Goal: Find specific page/section: Find specific page/section

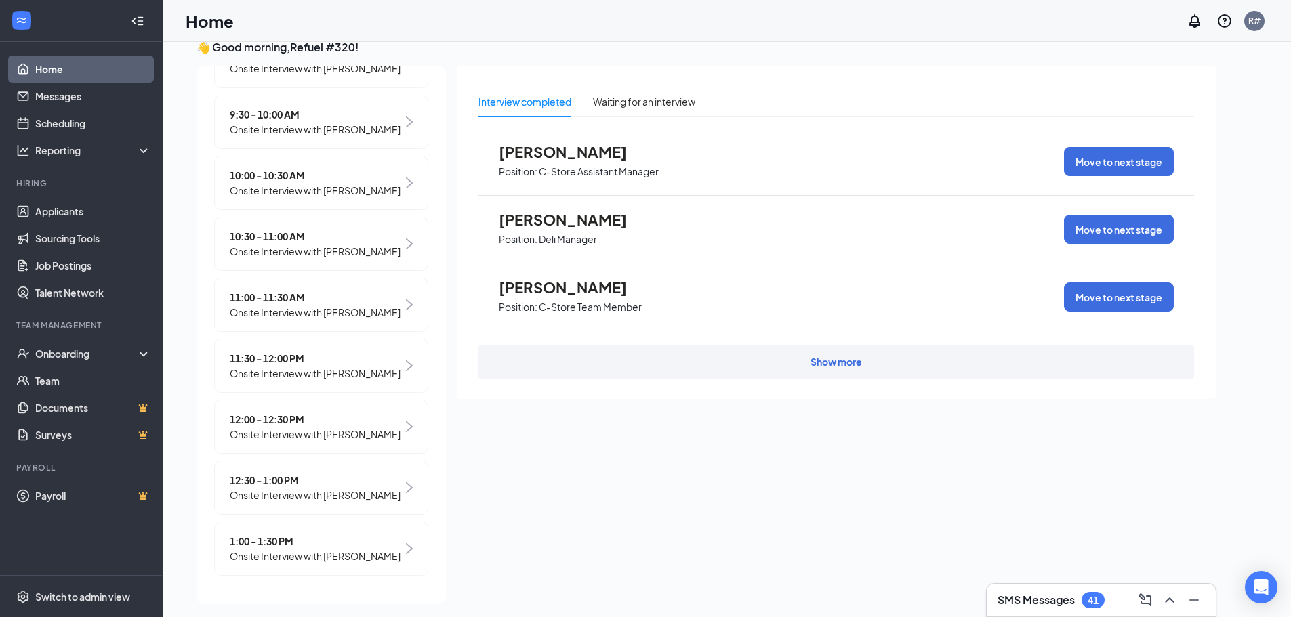
scroll to position [28, 0]
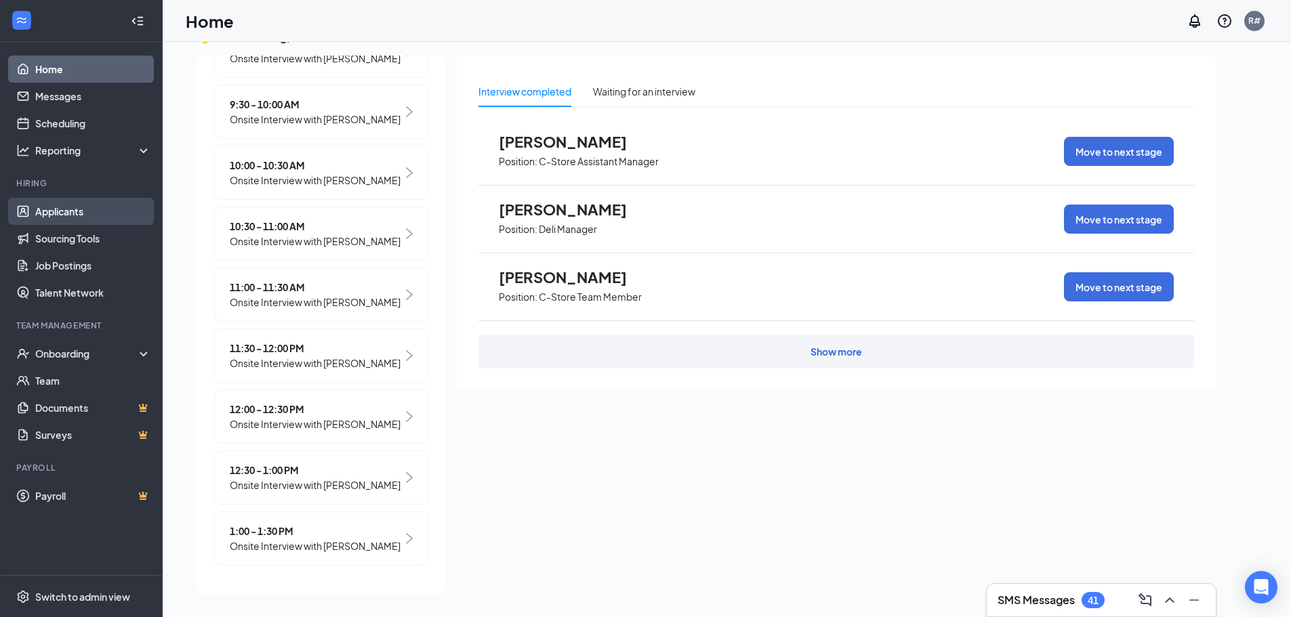
click at [51, 207] on link "Applicants" at bounding box center [93, 211] width 116 height 27
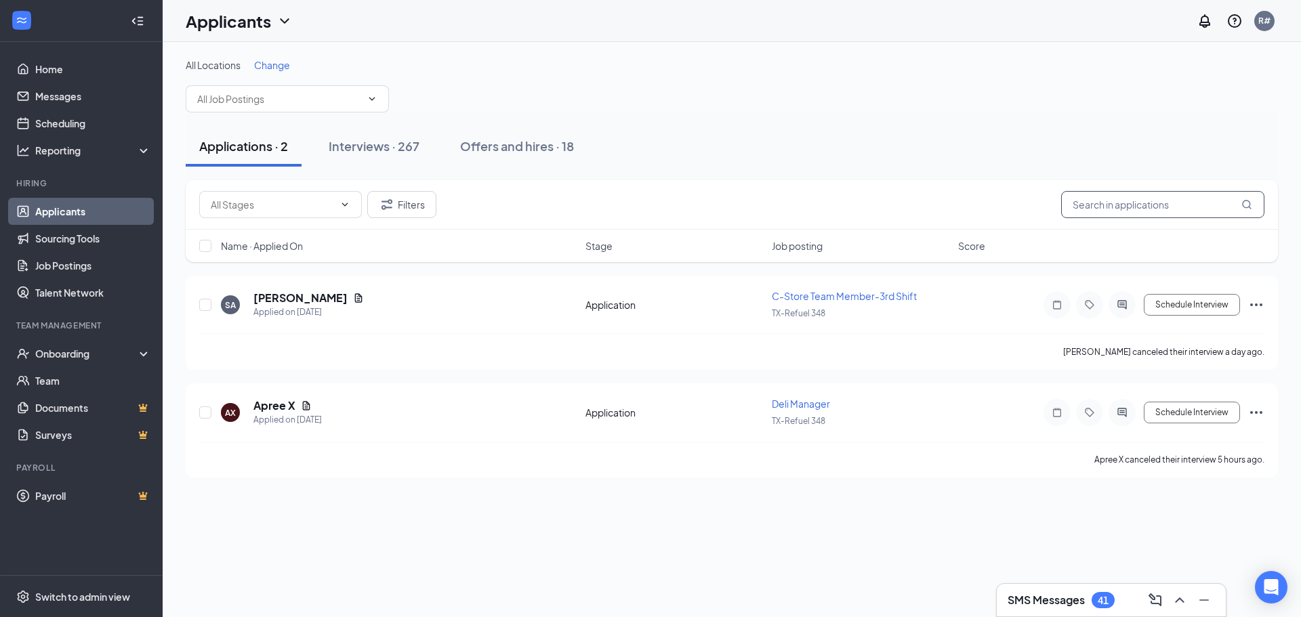
click at [1102, 213] on input "text" at bounding box center [1162, 204] width 203 height 27
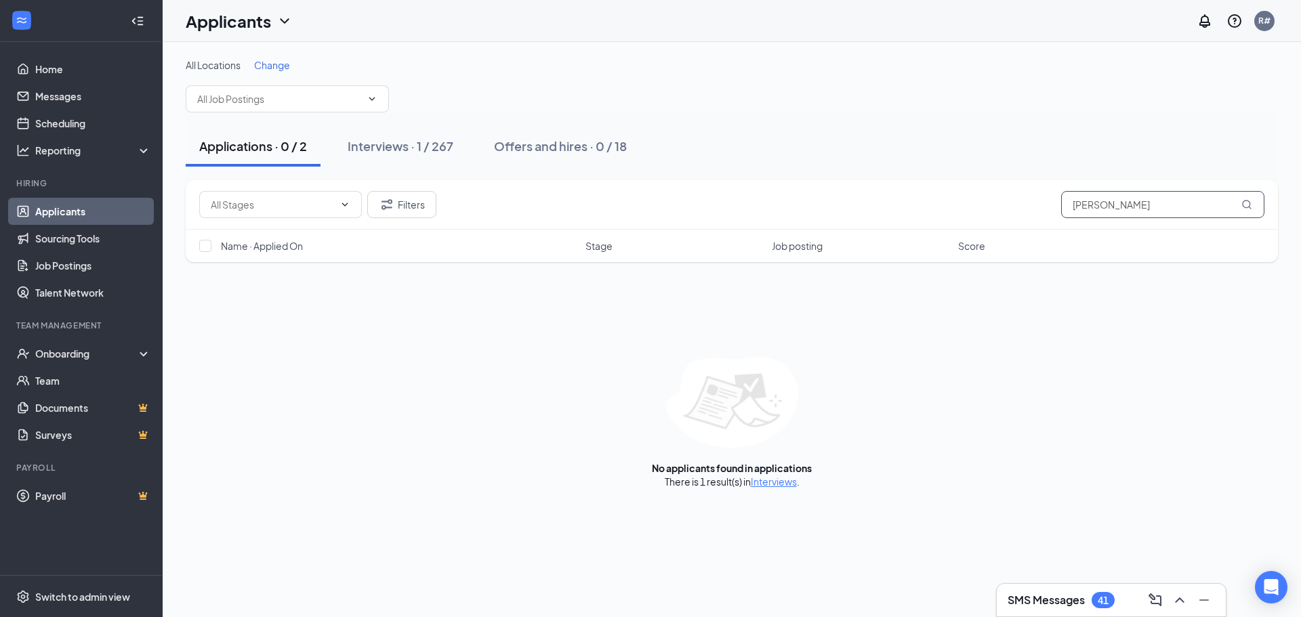
click at [1159, 207] on input "[PERSON_NAME]" at bounding box center [1162, 204] width 203 height 27
type input "[PERSON_NAME]"
click at [1247, 207] on icon "MagnifyingGlass" at bounding box center [1246, 204] width 9 height 9
click at [423, 148] on div "Interviews · 1 / 267" at bounding box center [401, 146] width 106 height 17
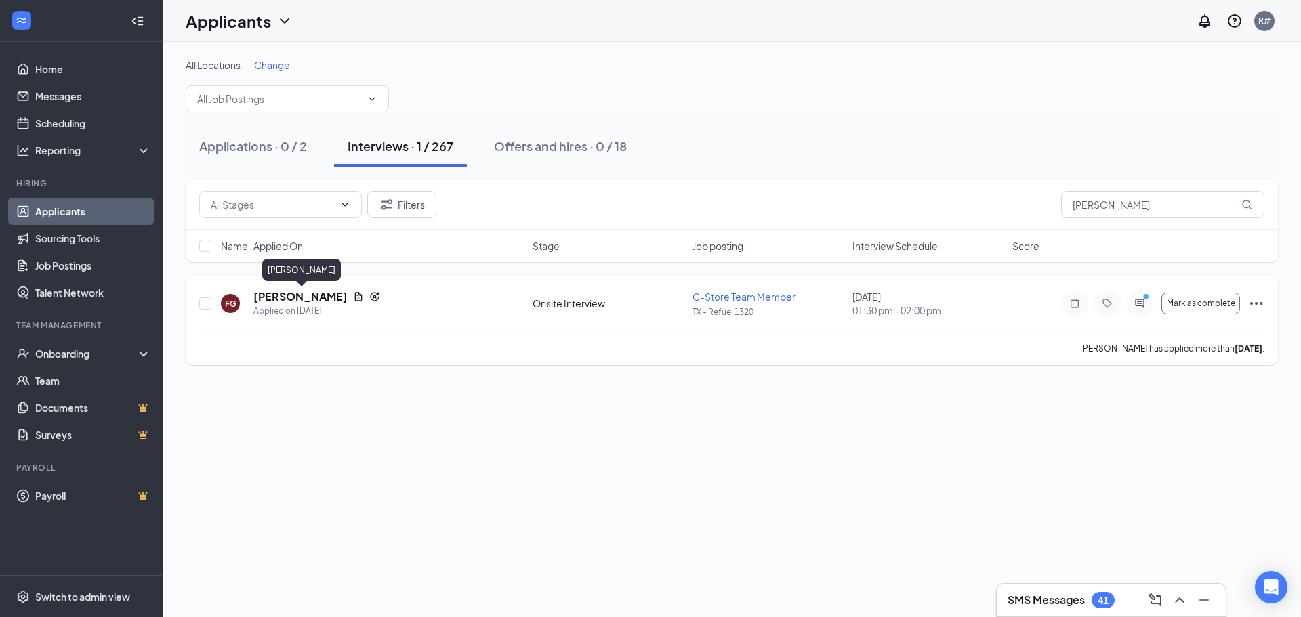
click at [324, 293] on h5 "[PERSON_NAME]" at bounding box center [300, 296] width 94 height 15
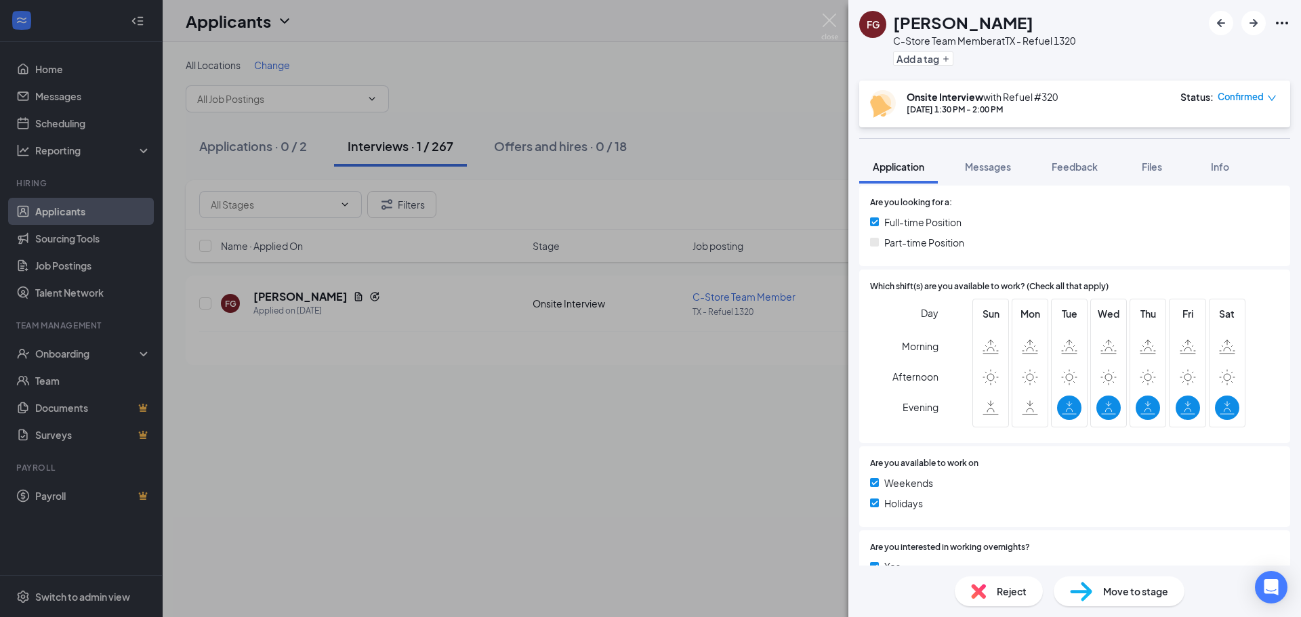
scroll to position [339, 0]
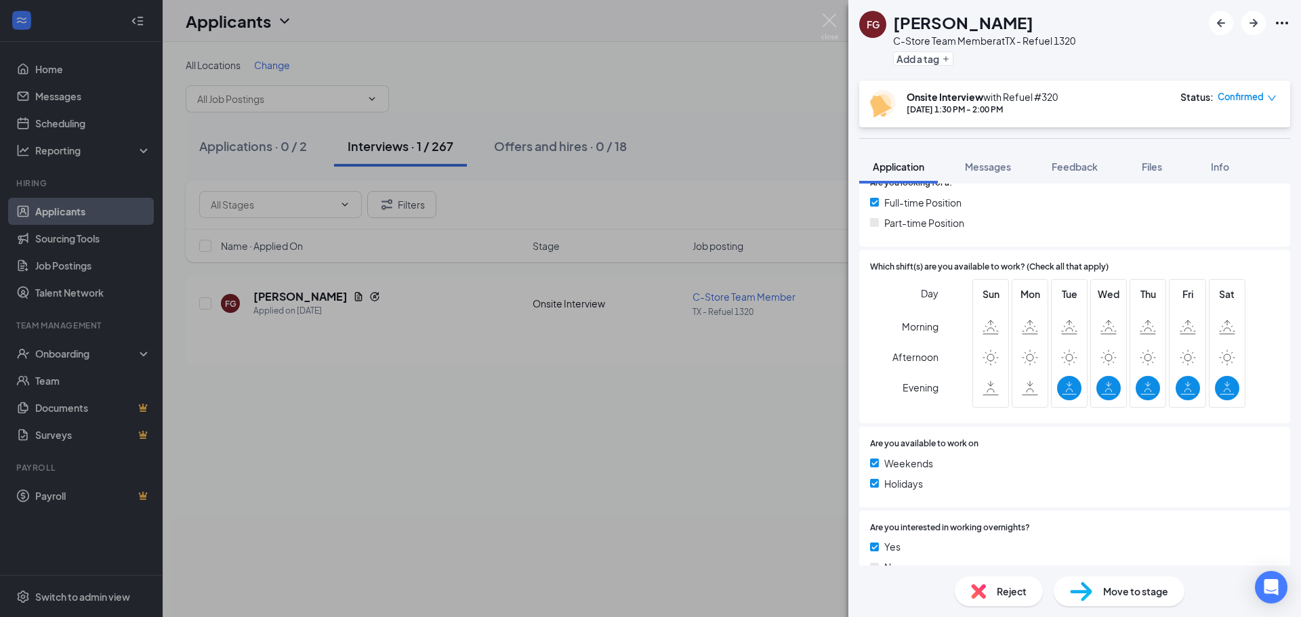
click at [112, 187] on div "FG [PERSON_NAME] C-Store Team Member at [GEOGRAPHIC_DATA] - Refuel 1320 Add a t…" at bounding box center [650, 308] width 1301 height 617
click at [119, 180] on div "Hiring" at bounding box center [82, 184] width 132 height 12
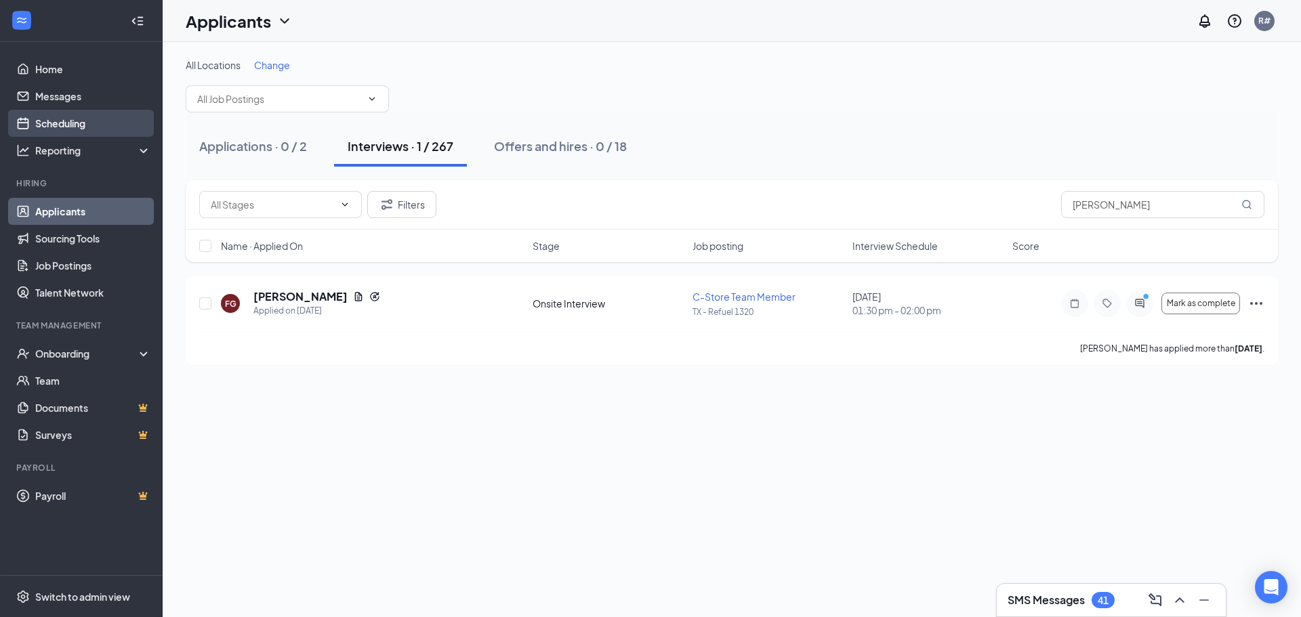
click at [78, 123] on link "Scheduling" at bounding box center [93, 123] width 116 height 27
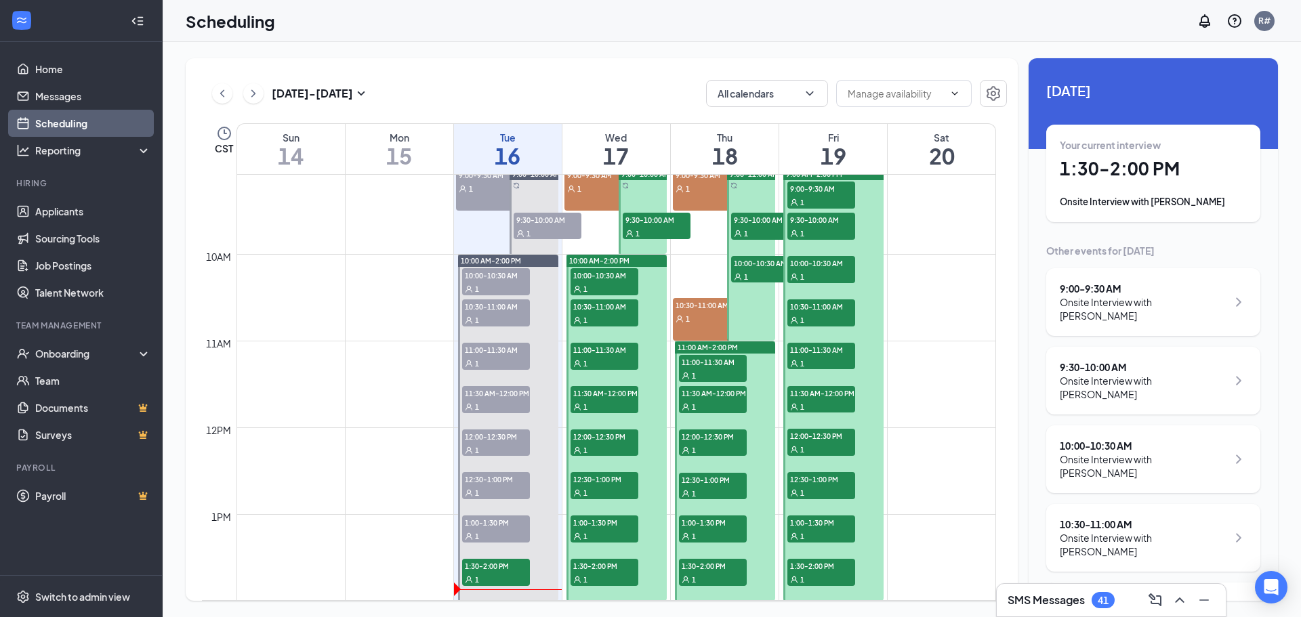
scroll to position [869, 0]
